Goal: Task Accomplishment & Management: Manage account settings

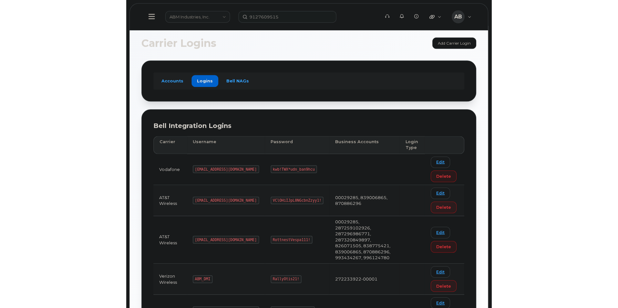
scroll to position [87, 0]
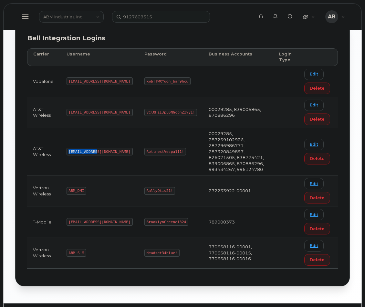
drag, startPoint x: 95, startPoint y: 146, endPoint x: 69, endPoint y: 145, distance: 25.8
click at [69, 148] on code "[EMAIL_ADDRESS][DOMAIN_NAME]" at bounding box center [99, 152] width 66 height 8
copy code "[EMAIL_ADDRESS][DOMAIN_NAME]"
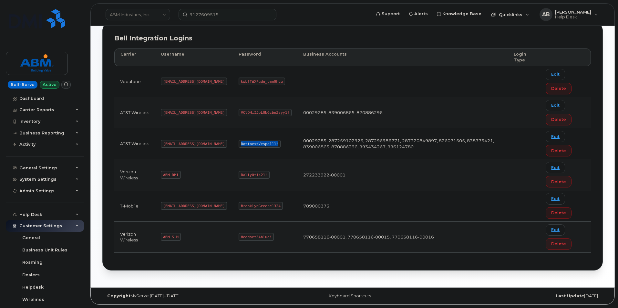
drag, startPoint x: 252, startPoint y: 144, endPoint x: 215, endPoint y: 143, distance: 37.1
click at [233, 143] on td "RottnestVespa111!" at bounding box center [265, 143] width 65 height 31
copy code "RottnestVespa111!"
drag, startPoint x: 202, startPoint y: 113, endPoint x: 162, endPoint y: 112, distance: 39.7
click at [162, 112] on code "[EMAIL_ADDRESS][DOMAIN_NAME]" at bounding box center [194, 113] width 66 height 8
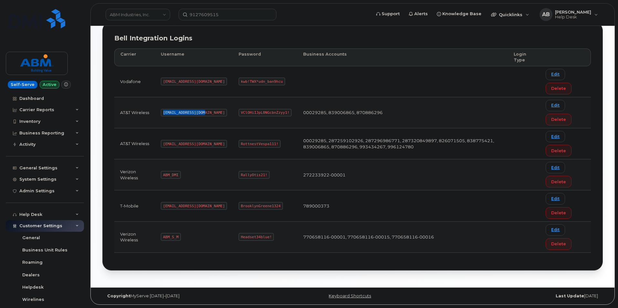
copy code "[EMAIL_ADDRESS][DOMAIN_NAME]"
drag, startPoint x: 262, startPoint y: 112, endPoint x: 216, endPoint y: 112, distance: 46.2
click at [239, 112] on code "VClOHiIJpL0NGcbnZzyy1!" at bounding box center [265, 113] width 53 height 8
copy code "VClOHiIJpL0NGcbnZzyy1!"
drag, startPoint x: 189, startPoint y: 143, endPoint x: 164, endPoint y: 145, distance: 25.6
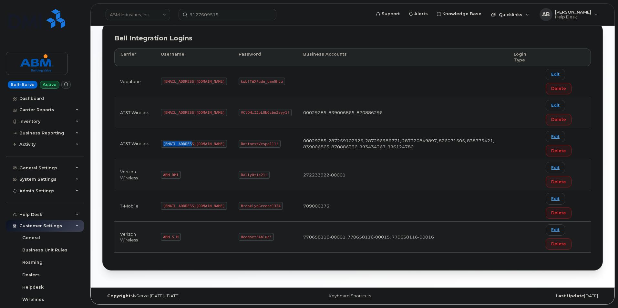
click at [164, 145] on code "[EMAIL_ADDRESS][DOMAIN_NAME]" at bounding box center [194, 144] width 66 height 8
copy code "[EMAIL_ADDRESS][DOMAIN_NAME]"
drag, startPoint x: 252, startPoint y: 143, endPoint x: 217, endPoint y: 143, distance: 35.2
click at [239, 143] on code "RottnestVespa111!" at bounding box center [260, 144] width 42 height 8
copy code "RottnestVespa111!"
